Goal: Task Accomplishment & Management: Use online tool/utility

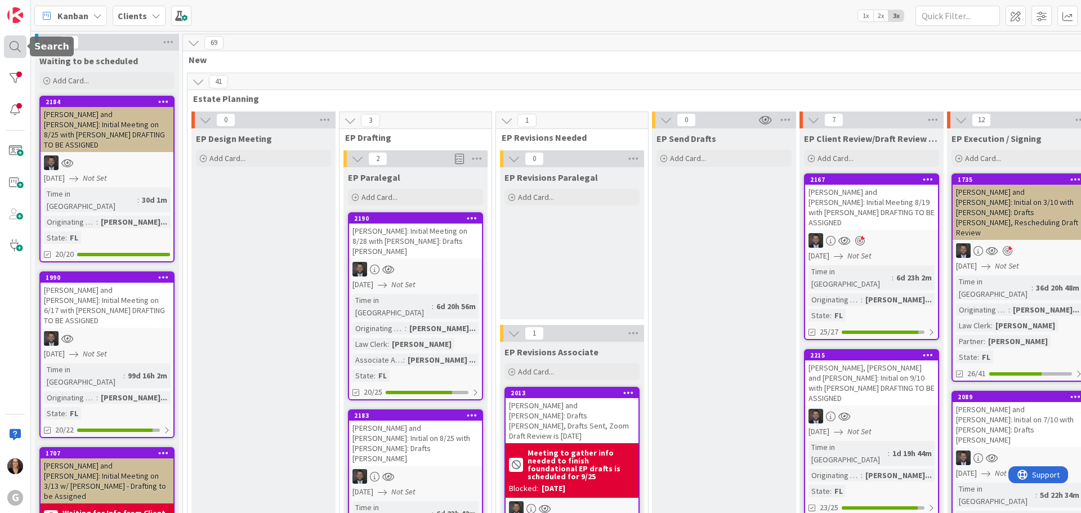
click at [14, 48] on div at bounding box center [15, 46] width 23 height 23
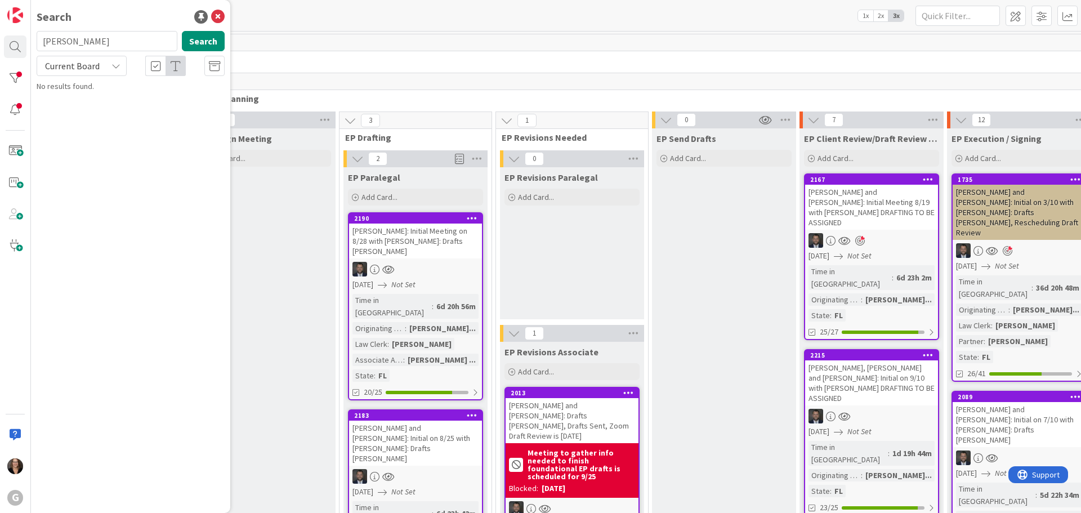
type input "Schau"
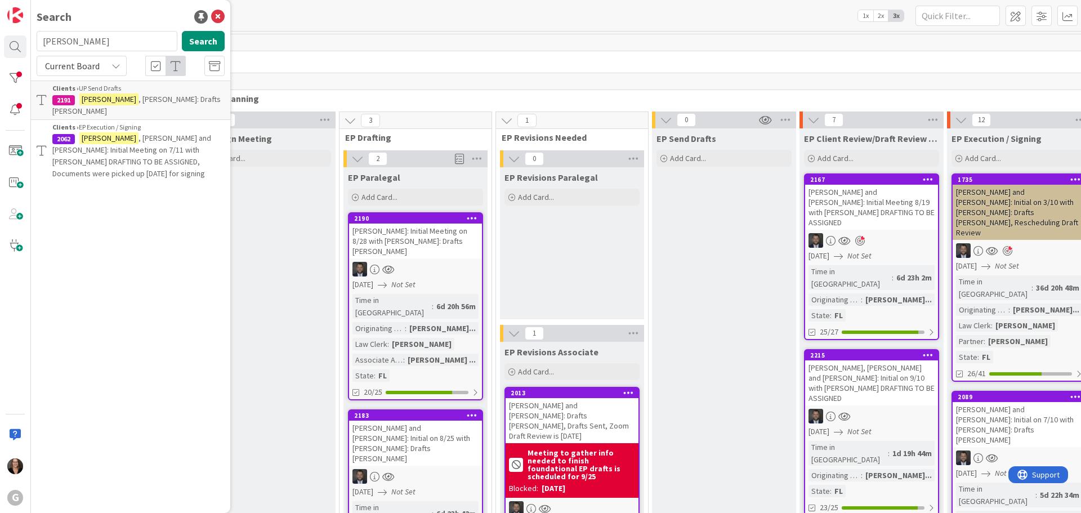
click at [107, 103] on span ", David: Drafts Paul Chris" at bounding box center [136, 105] width 168 height 22
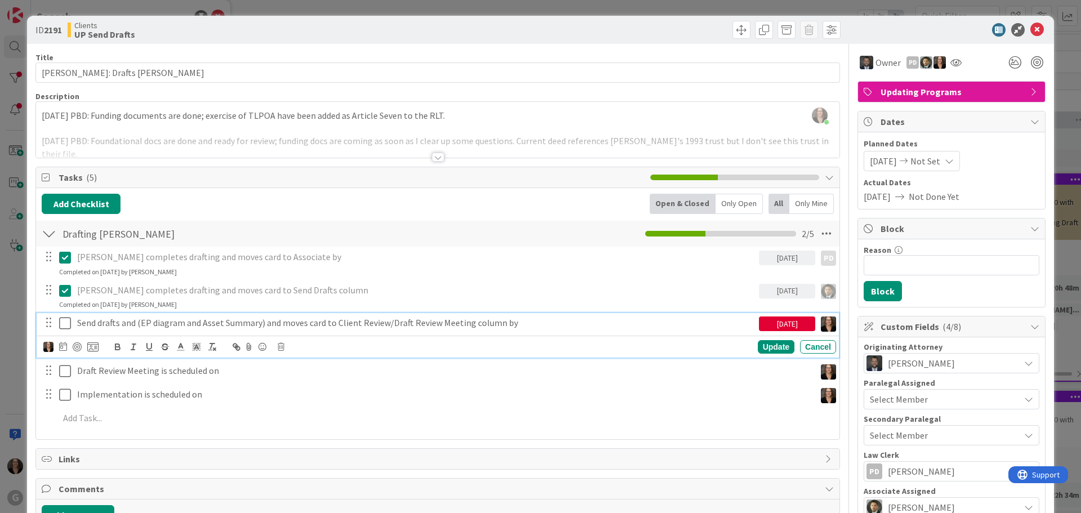
click at [66, 323] on icon at bounding box center [65, 323] width 12 height 14
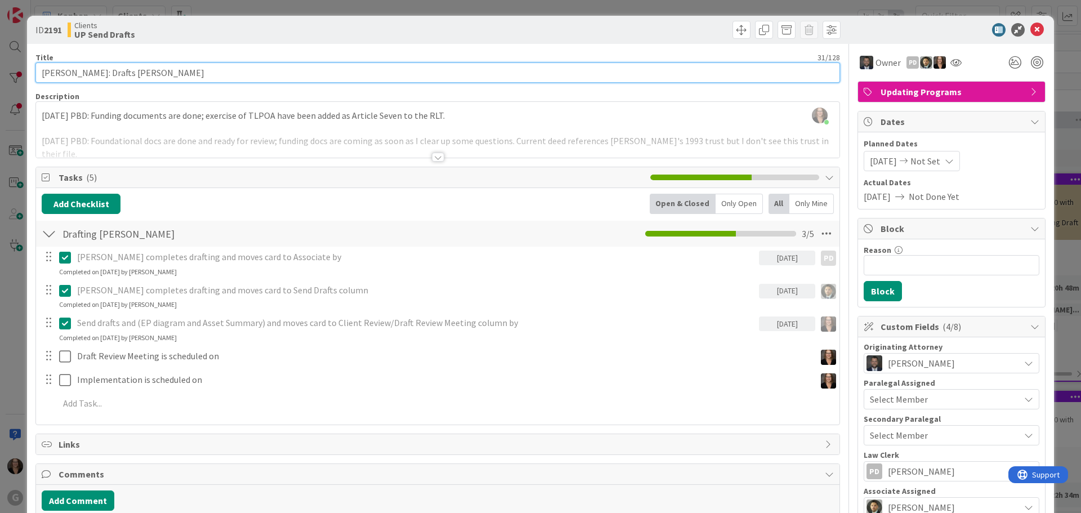
click at [167, 73] on input "Schau, David: Drafts Paul Chris" at bounding box center [437, 73] width 805 height 20
click at [208, 74] on input "Schau, David: Drafts Paul Chris, Drafts Sent" at bounding box center [437, 73] width 805 height 20
type input "Schau, David: Drafts Paul Chris, Drafts Sent to client on 9-23-25"
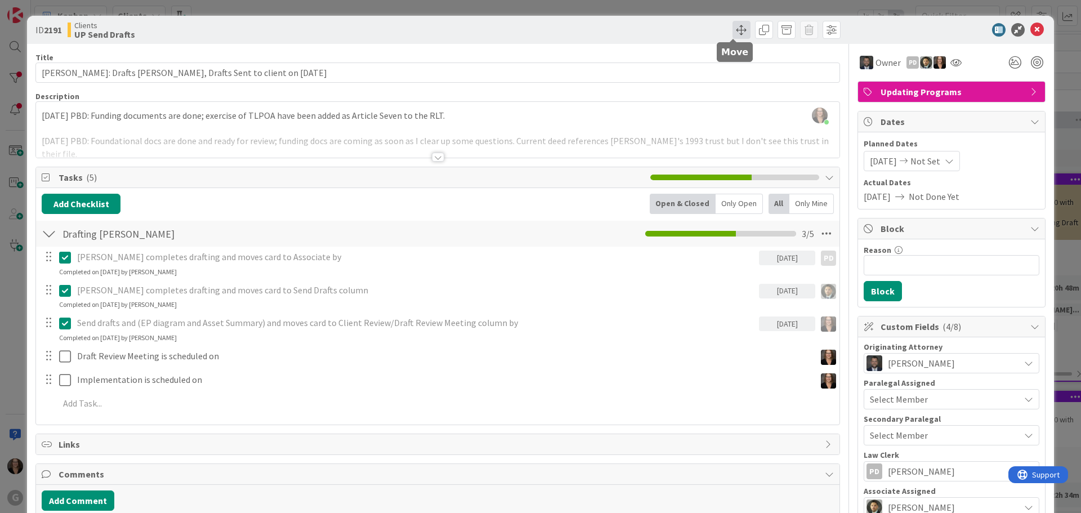
click at [733, 32] on span at bounding box center [742, 30] width 18 height 18
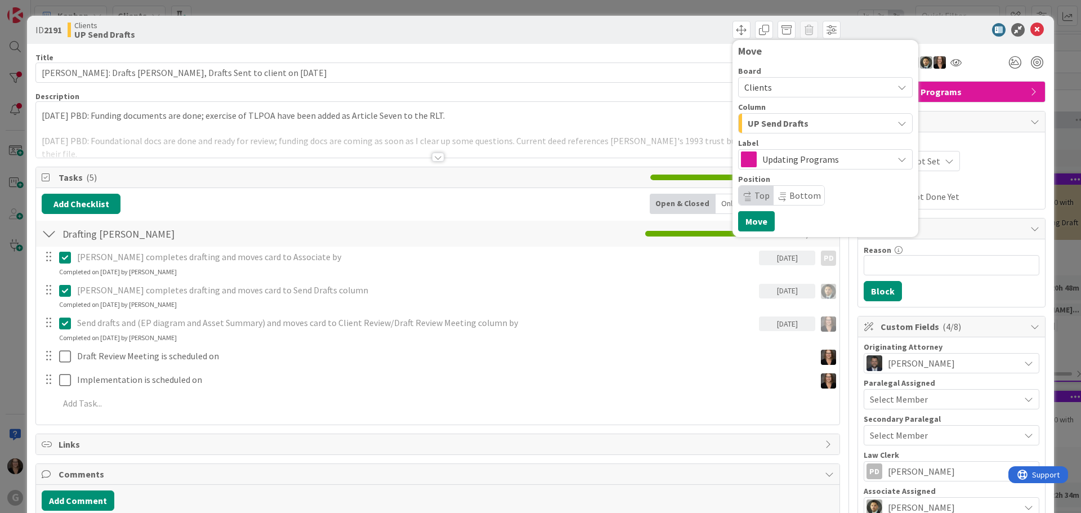
click at [898, 123] on icon "button" at bounding box center [902, 123] width 9 height 9
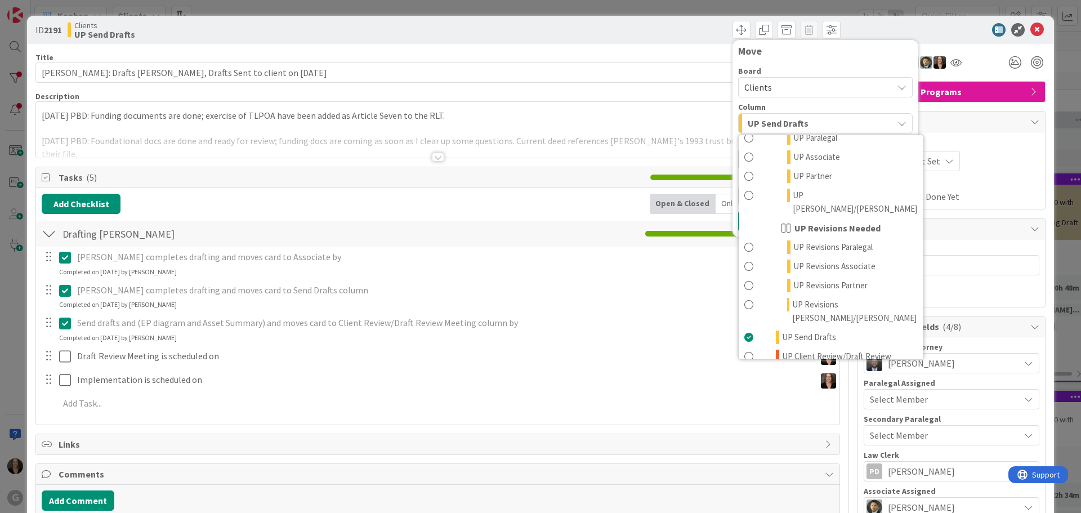
scroll to position [878, 0]
click at [744, 349] on span at bounding box center [748, 362] width 9 height 27
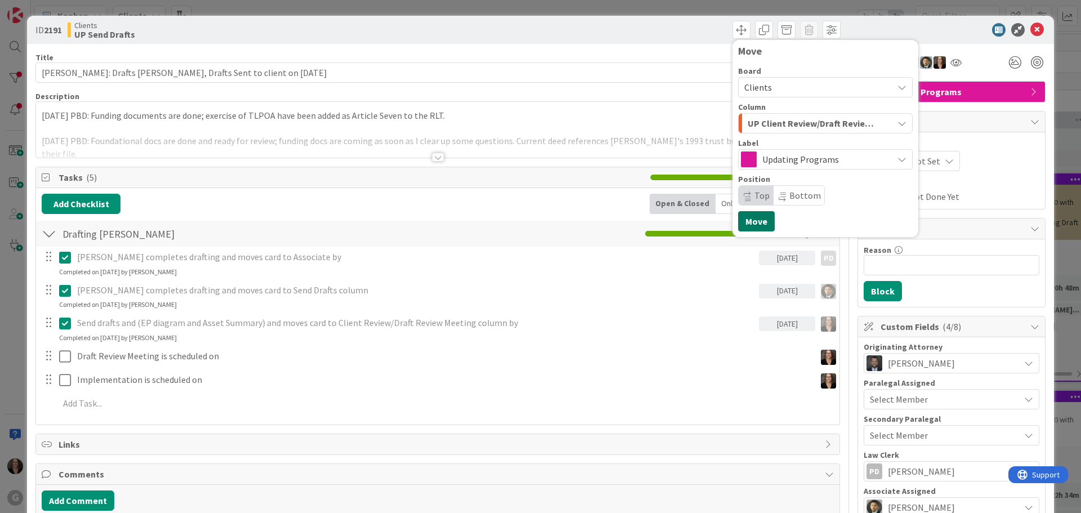
click at [753, 223] on button "Move" at bounding box center [756, 221] width 37 height 20
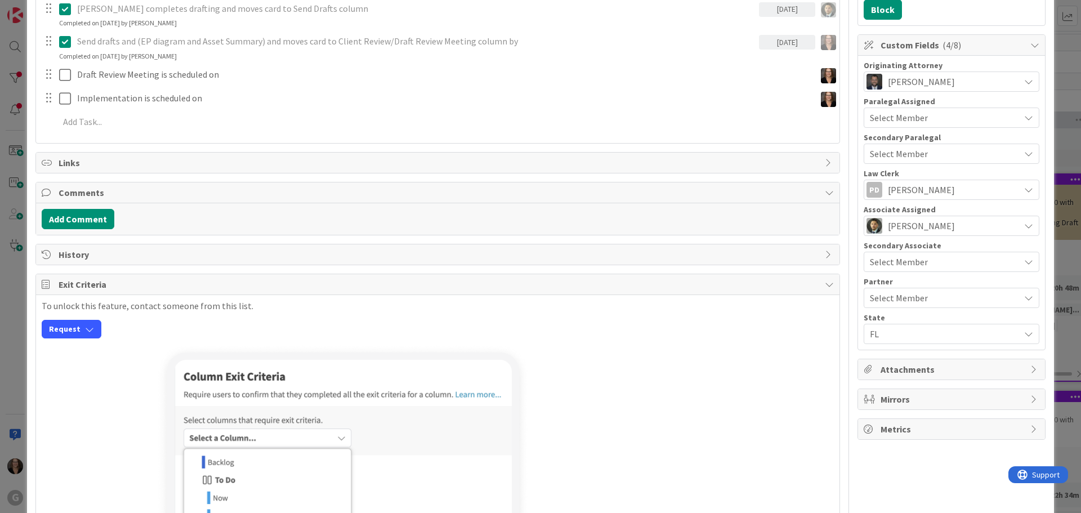
scroll to position [0, 0]
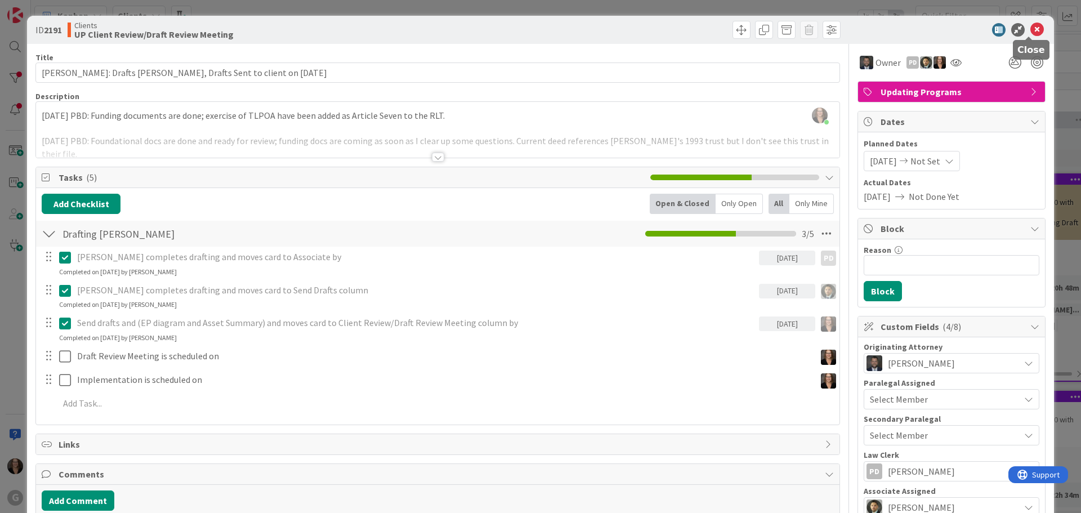
click at [1030, 28] on icon at bounding box center [1037, 30] width 14 height 14
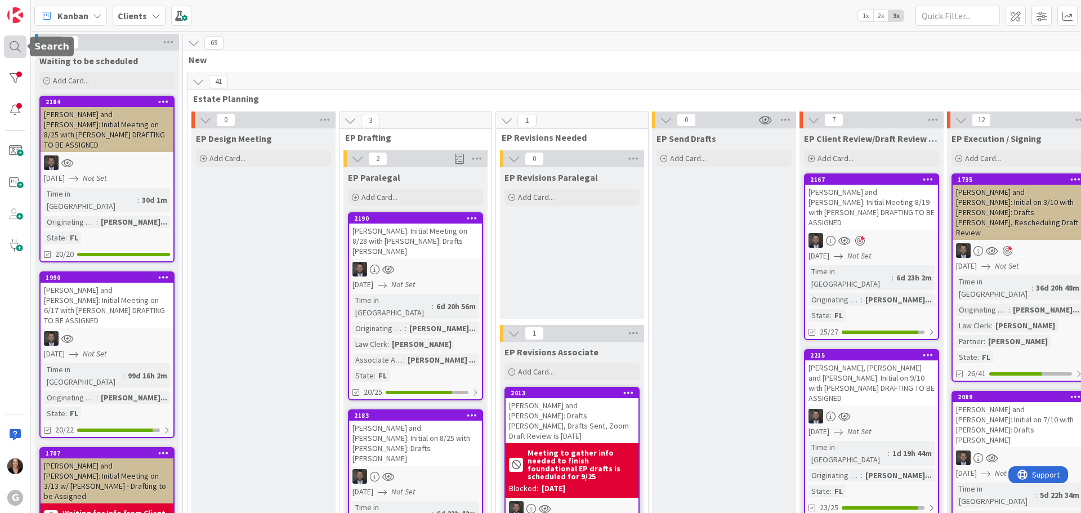
click at [10, 45] on div at bounding box center [15, 46] width 23 height 23
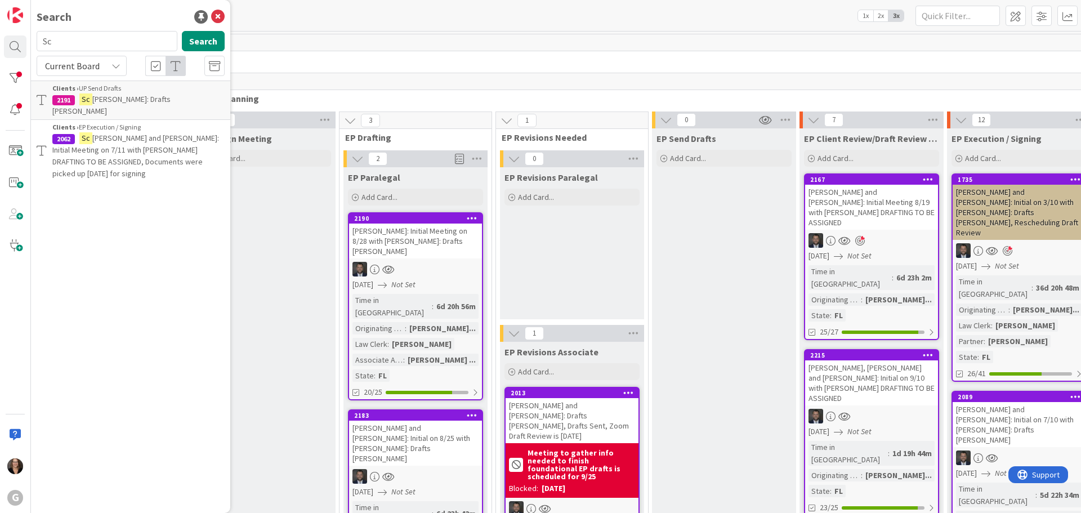
type input "S"
type input "Kemp"
